Goal: Information Seeking & Learning: Learn about a topic

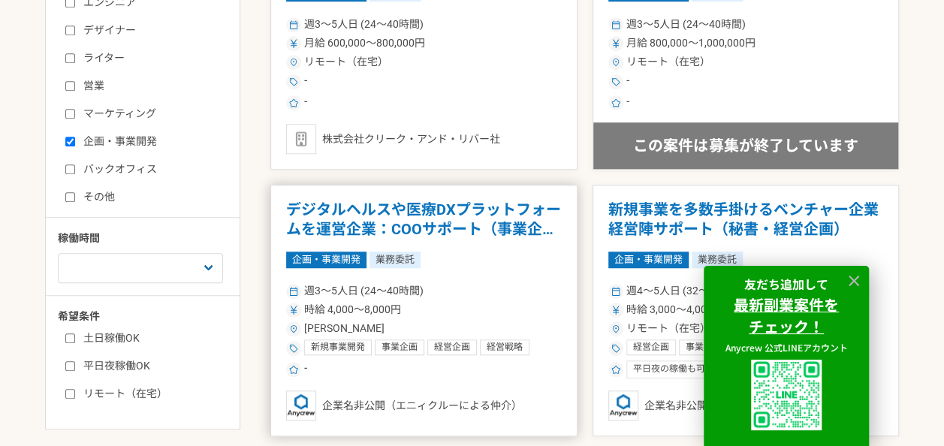
scroll to position [526, 0]
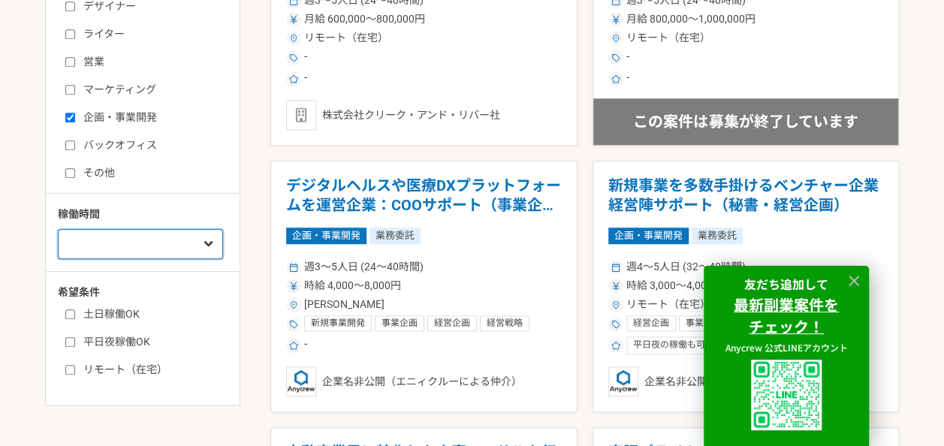
click at [209, 243] on select "週1人日（8時間）以下 週2人日（16時間）以下 週3人日（24時間）以下 週4人日（32時間）以下 週5人日（40時間）以下" at bounding box center [140, 244] width 165 height 30
select select "3"
click at [58, 229] on select "週1人日（8時間）以下 週2人日（16時間）以下 週3人日（24時間）以下 週4人日（32時間）以下 週5人日（40時間）以下" at bounding box center [140, 244] width 165 height 30
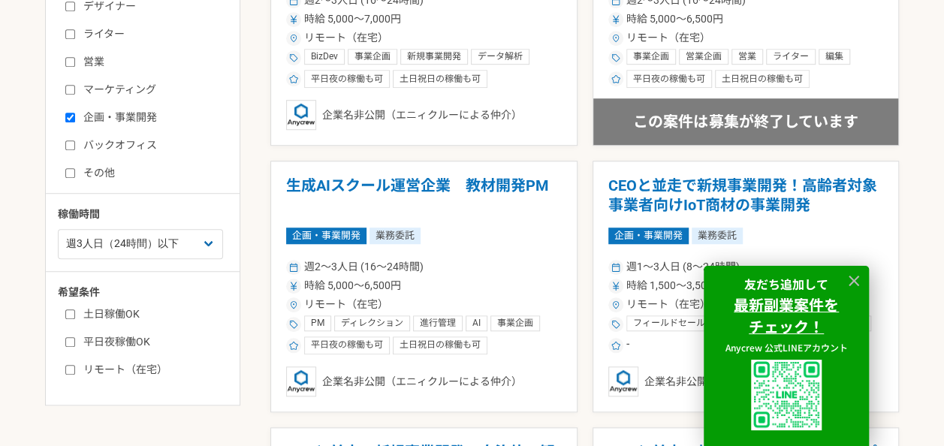
click at [68, 314] on input "土日稼働OK" at bounding box center [70, 314] width 10 height 10
checkbox input "true"
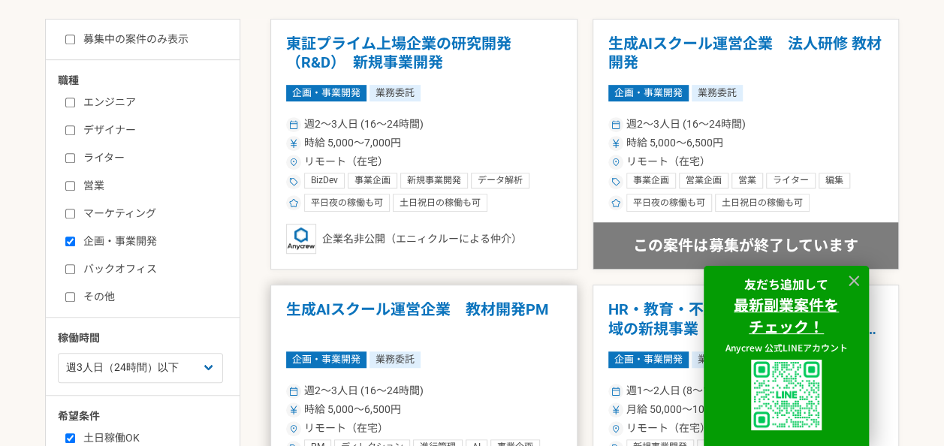
scroll to position [300, 0]
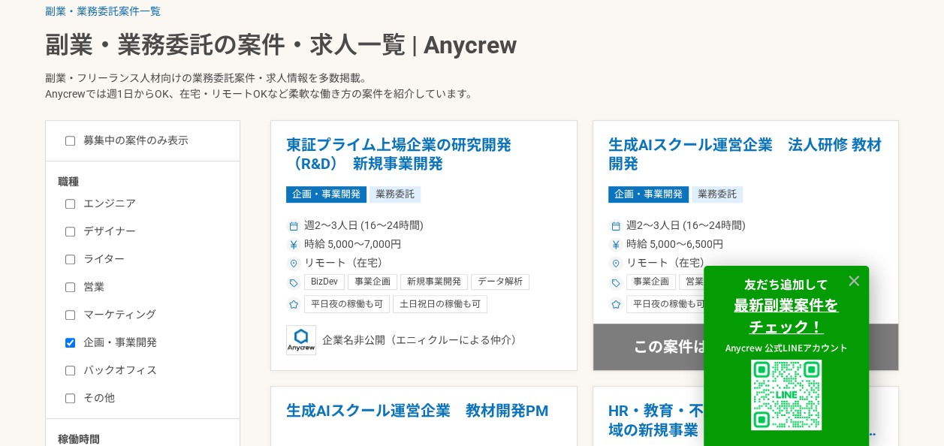
click at [862, 285] on div at bounding box center [854, 281] width 23 height 23
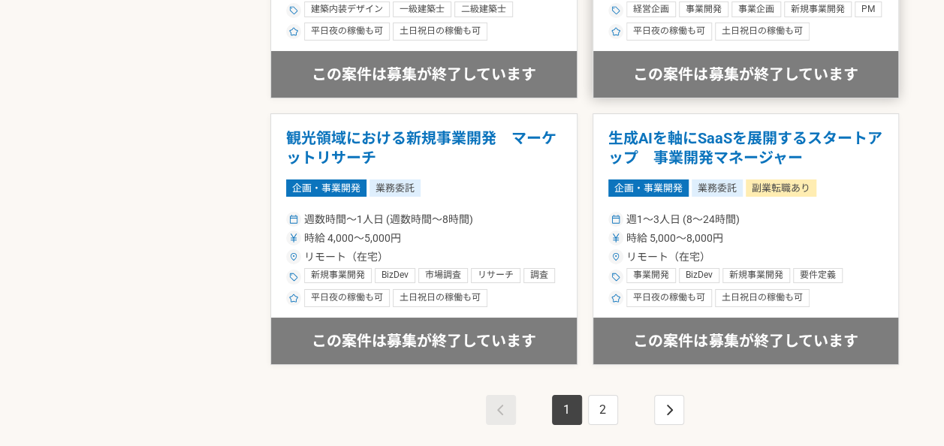
scroll to position [2779, 0]
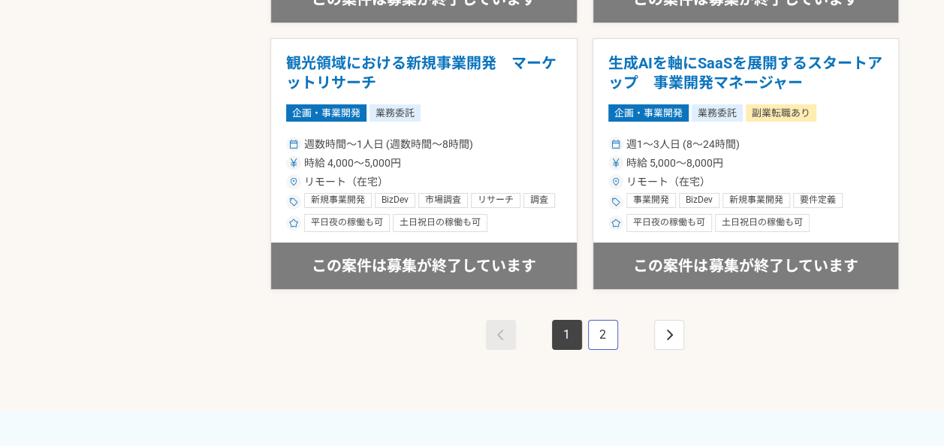
click at [600, 343] on link "2" at bounding box center [603, 335] width 30 height 30
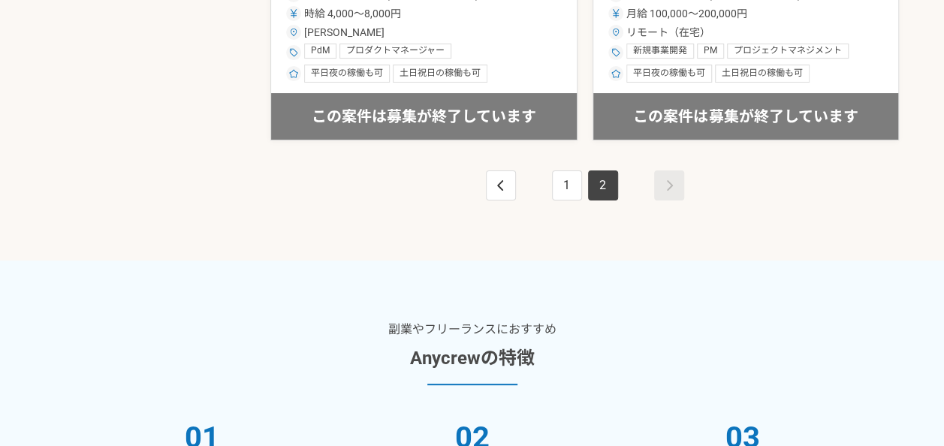
scroll to position [2930, 0]
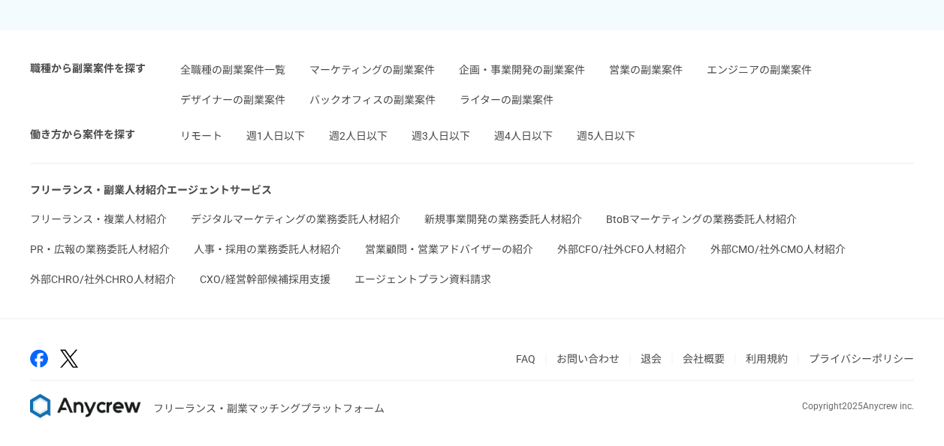
scroll to position [3637, 0]
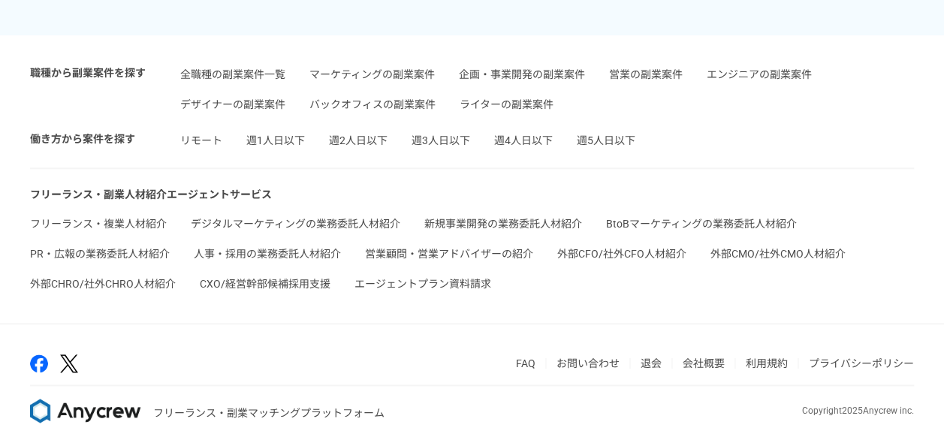
click at [116, 218] on link "フリーランス・複業人材紹介" at bounding box center [98, 224] width 137 height 12
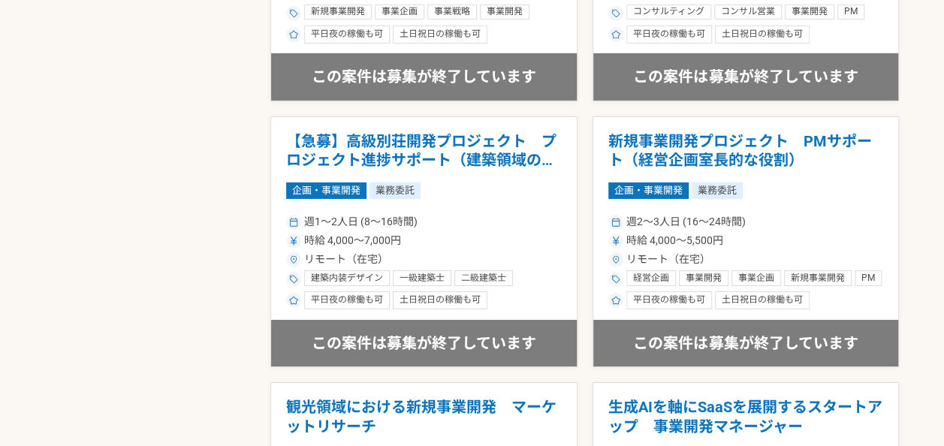
scroll to position [526, 0]
